Goal: Navigation & Orientation: Go to known website

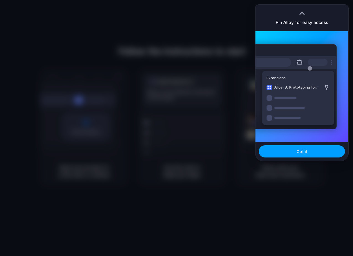
click at [305, 151] on span "Got it" at bounding box center [301, 152] width 11 height 6
